Goal: Task Accomplishment & Management: Use online tool/utility

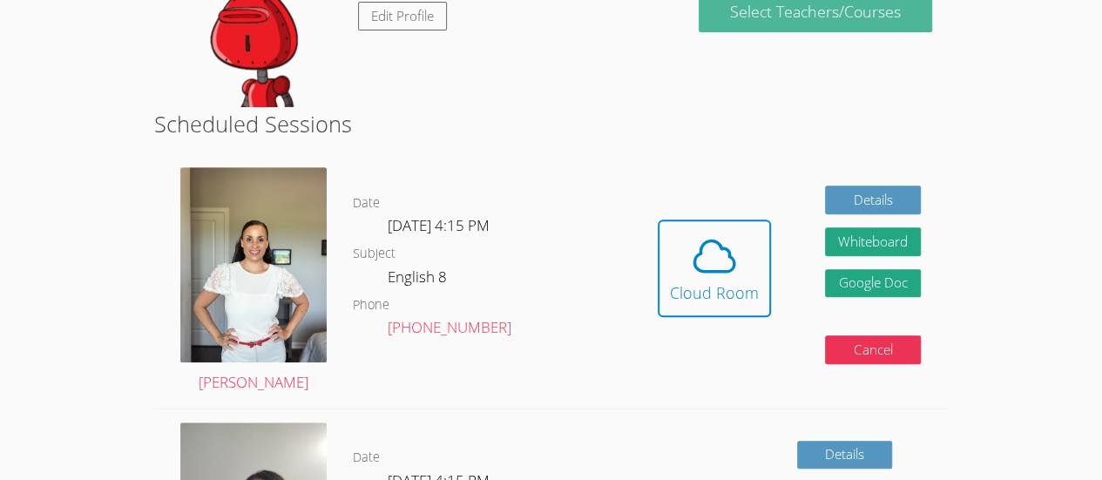
scroll to position [291, 0]
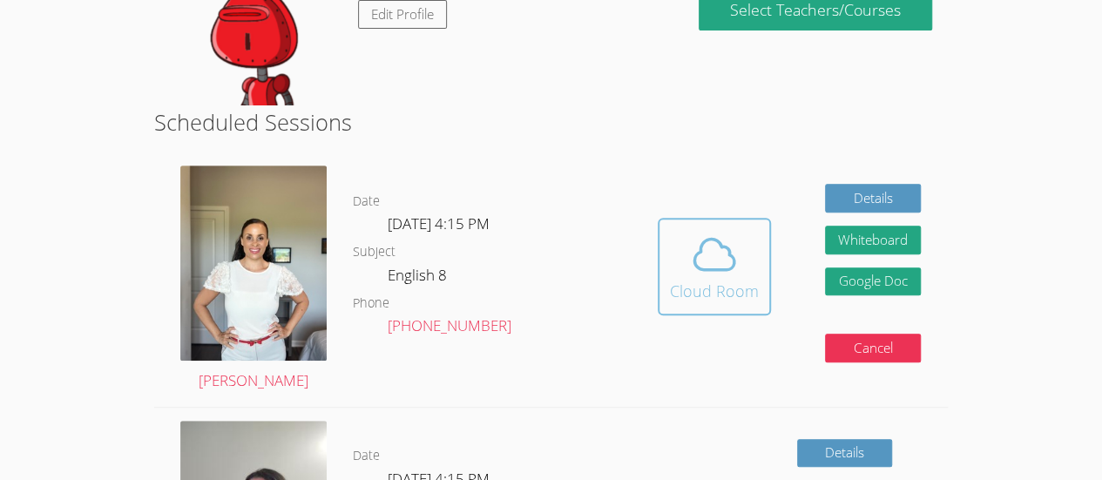
click at [709, 271] on icon at bounding box center [714, 254] width 49 height 49
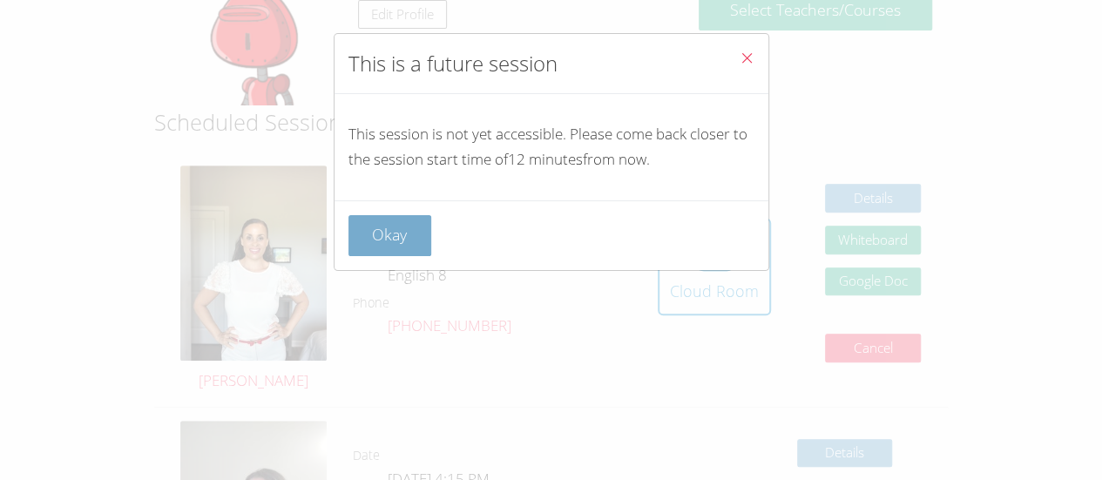
click at [394, 227] on button "Okay" at bounding box center [390, 235] width 84 height 41
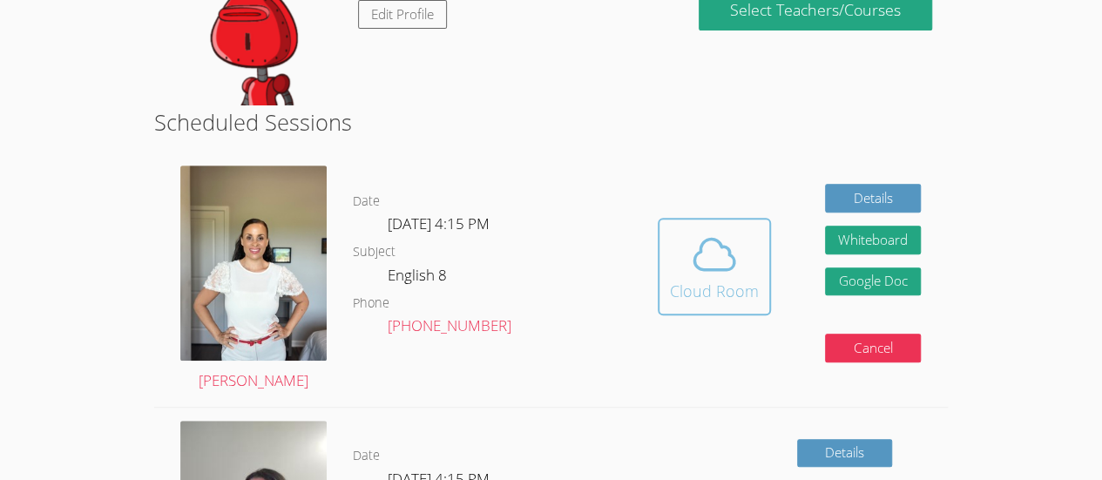
click at [699, 290] on div "Cloud Room" at bounding box center [714, 291] width 89 height 24
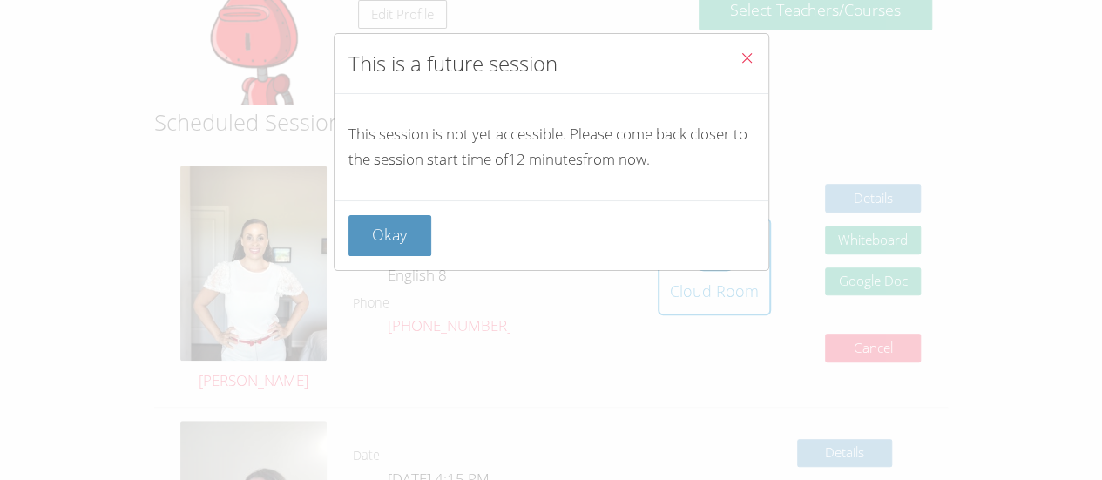
click at [739, 56] on icon "Close" at bounding box center [746, 58] width 15 height 15
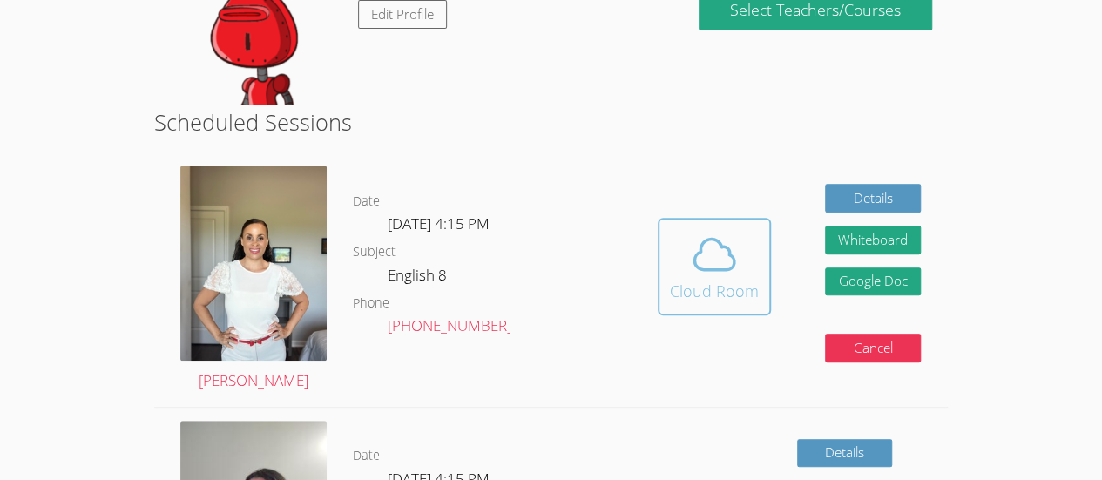
click at [719, 230] on icon at bounding box center [714, 254] width 49 height 49
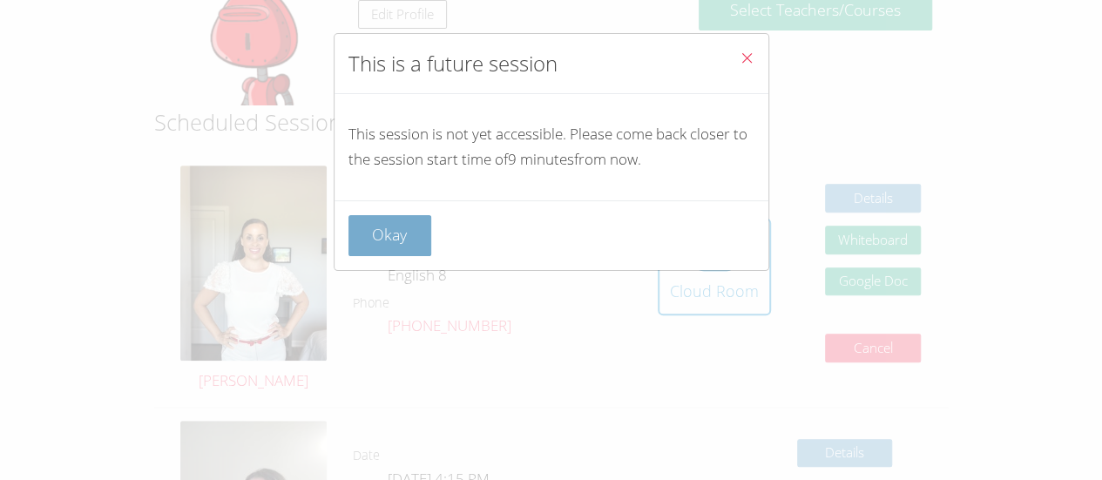
click at [422, 237] on button "Okay" at bounding box center [390, 235] width 84 height 41
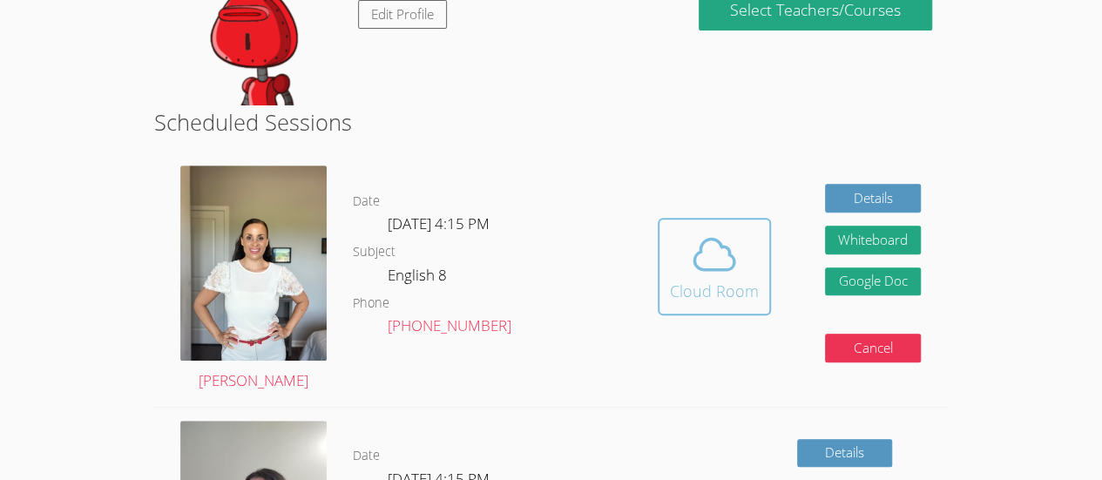
click at [723, 294] on div "Cloud Room" at bounding box center [714, 291] width 89 height 24
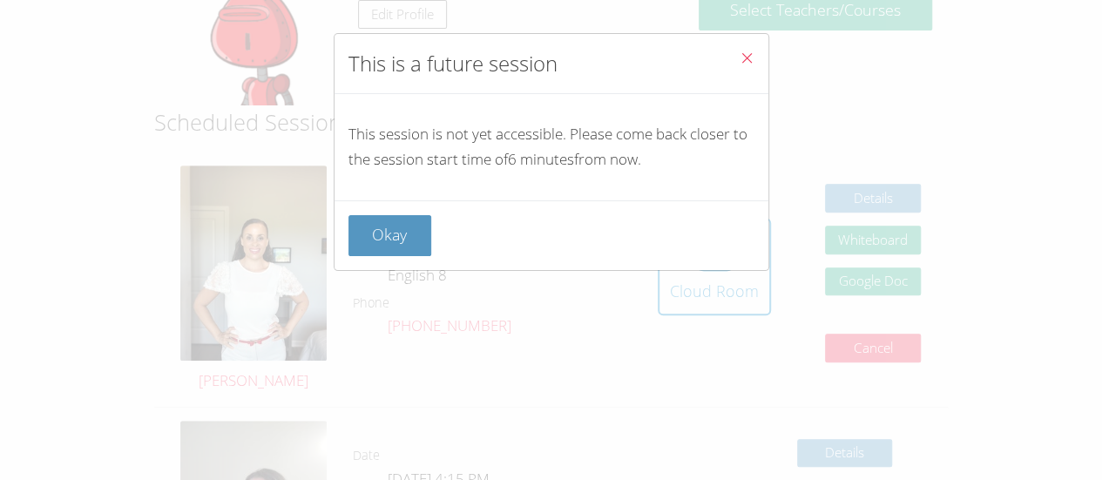
click at [739, 62] on icon "Close" at bounding box center [746, 58] width 15 height 15
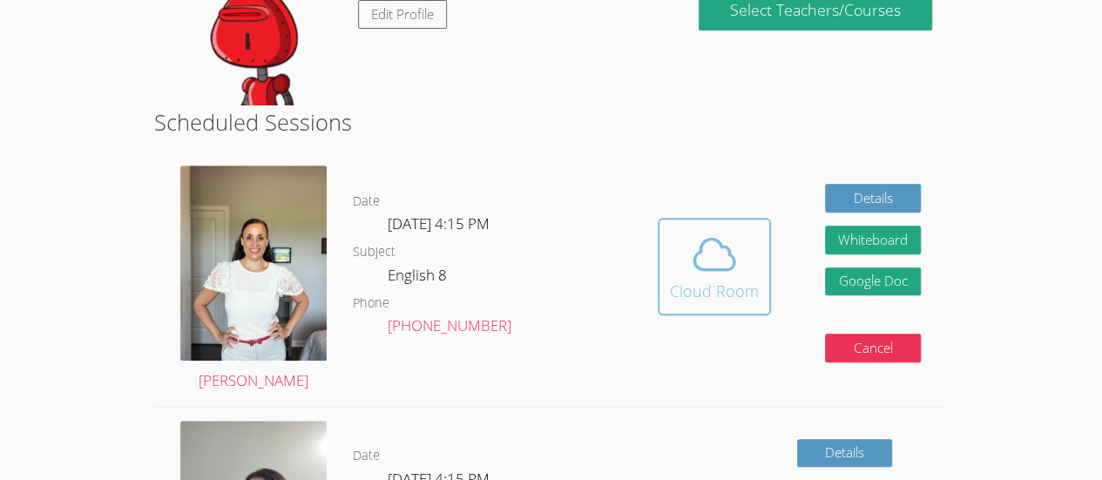
click at [733, 247] on icon at bounding box center [714, 254] width 49 height 49
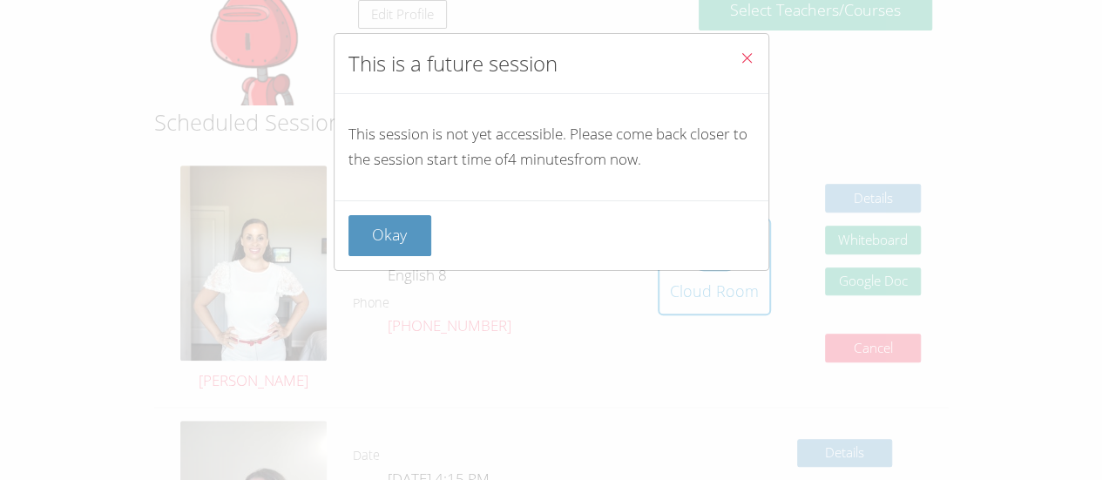
click at [739, 51] on icon "Close" at bounding box center [746, 58] width 15 height 15
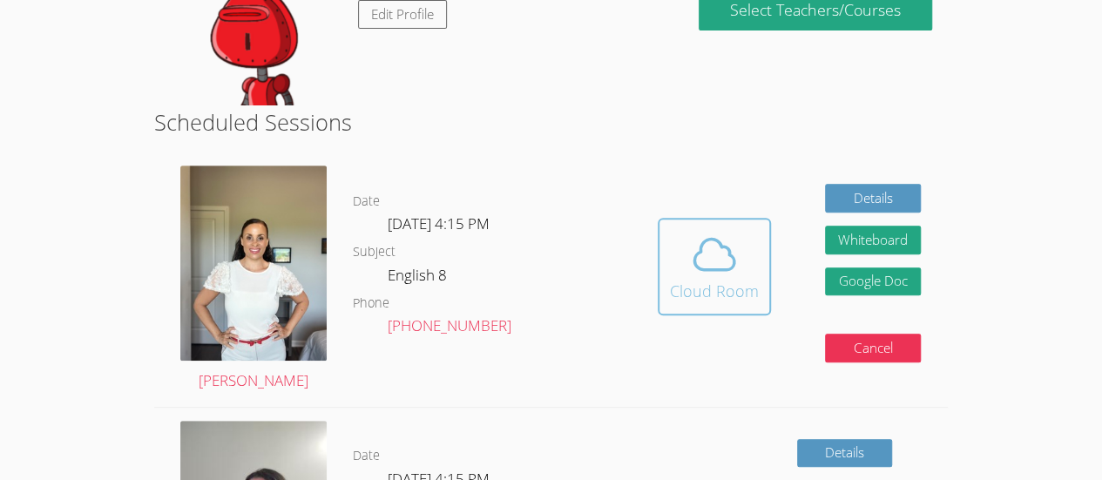
click at [713, 263] on icon at bounding box center [714, 254] width 49 height 49
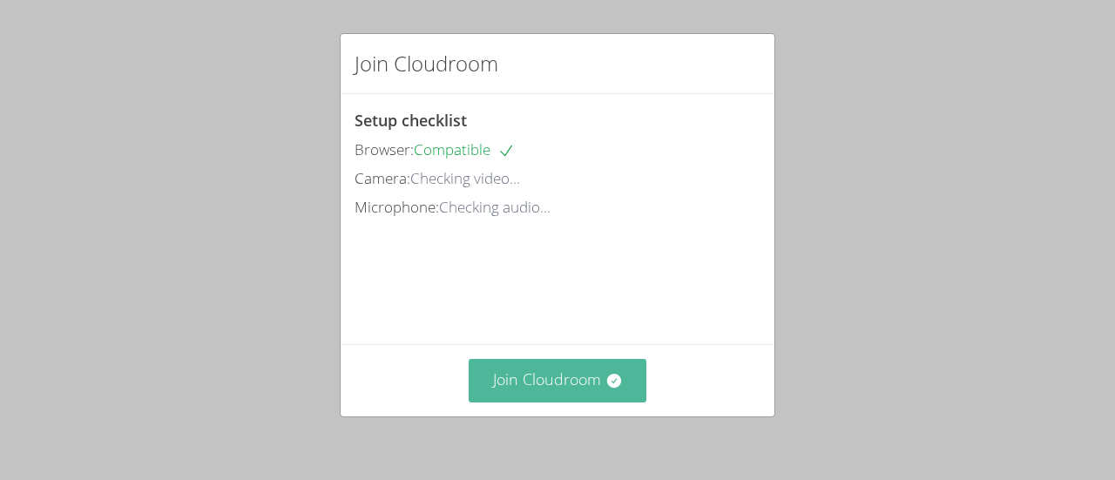
click at [591, 382] on button "Join Cloudroom" at bounding box center [558, 380] width 179 height 43
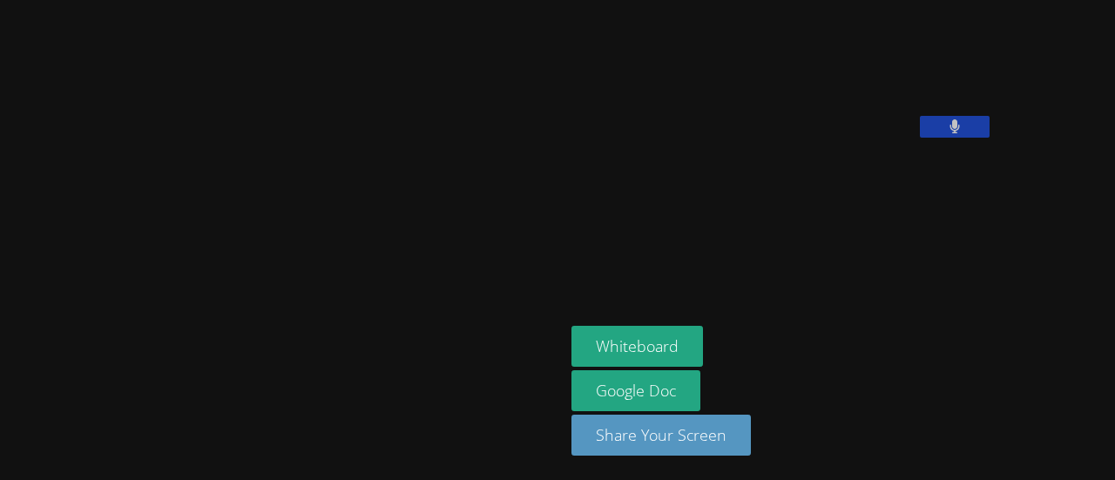
click at [949, 134] on icon at bounding box center [954, 126] width 10 height 15
click at [920, 138] on button at bounding box center [955, 127] width 70 height 22
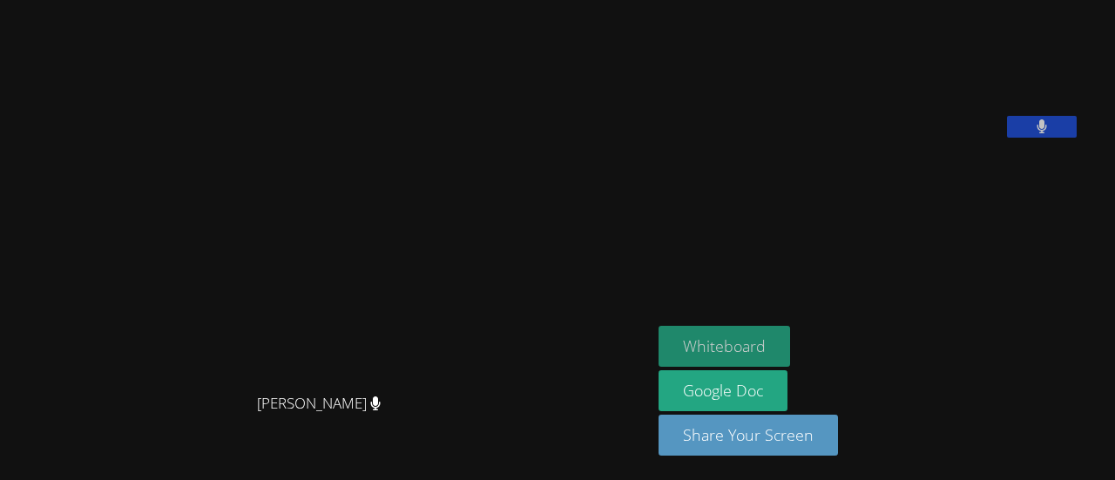
click at [756, 351] on button "Whiteboard" at bounding box center [724, 346] width 132 height 41
